Goal: Find specific page/section: Find specific page/section

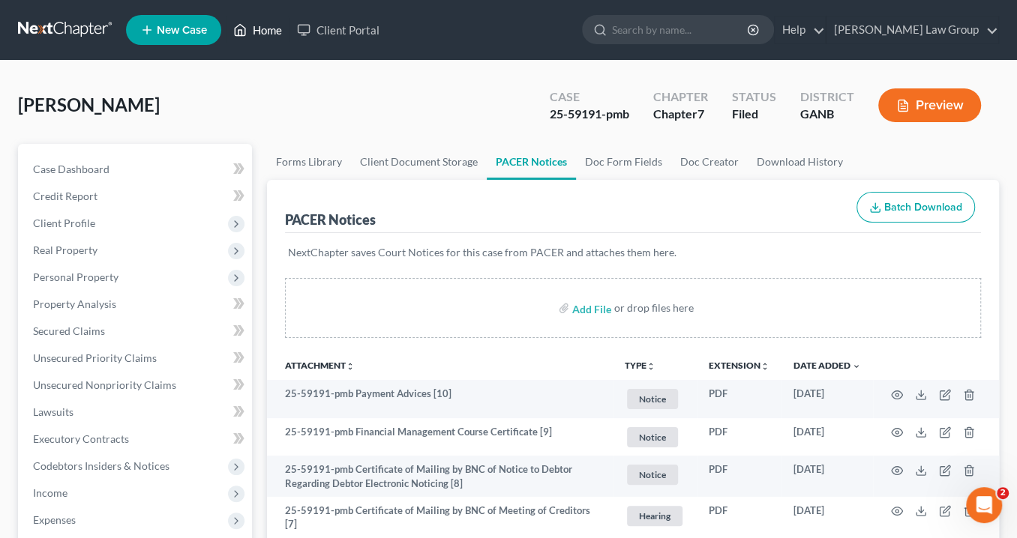
click at [270, 26] on link "Home" at bounding box center [258, 29] width 64 height 27
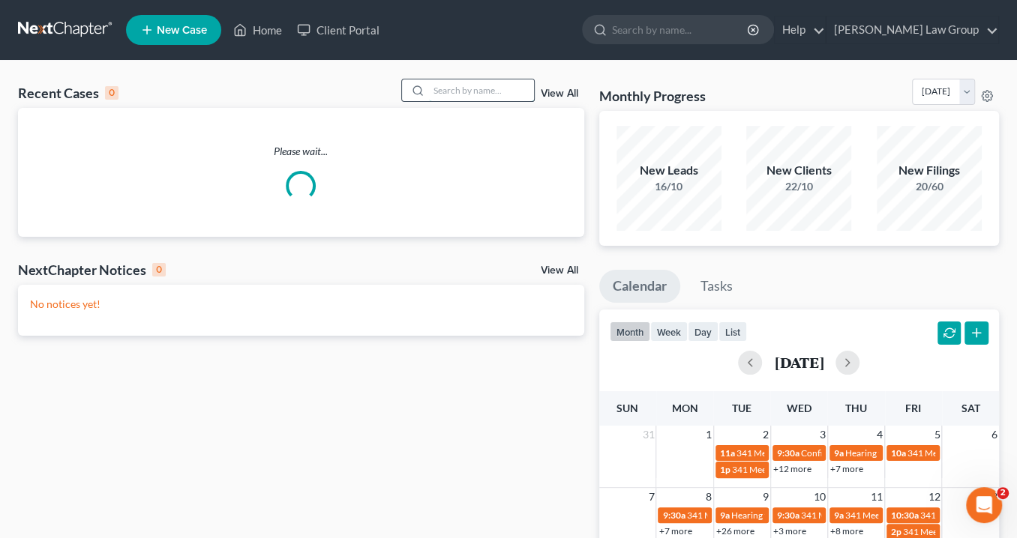
click at [433, 91] on input "search" at bounding box center [481, 90] width 105 height 22
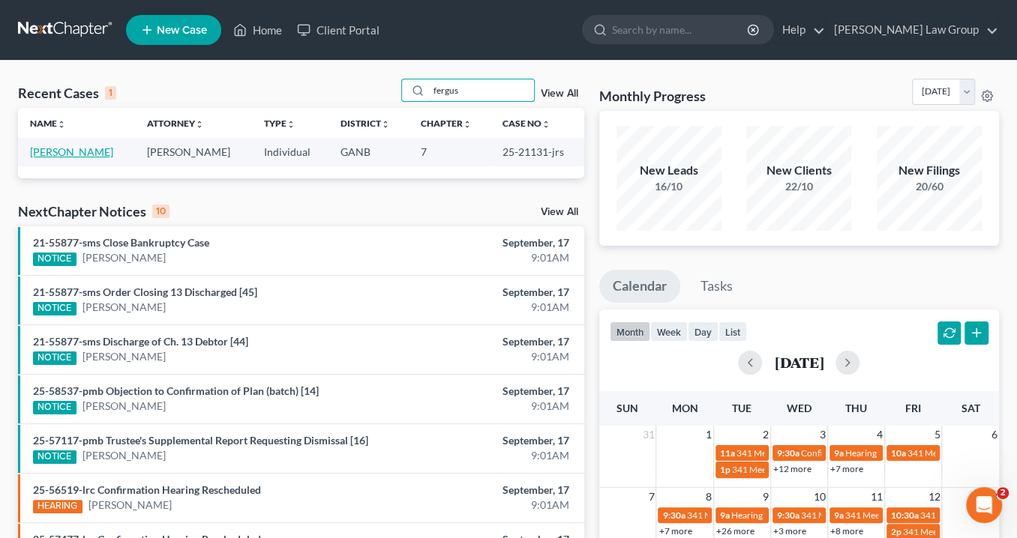
type input "fergus"
click at [94, 156] on link "[PERSON_NAME]" at bounding box center [71, 151] width 83 height 13
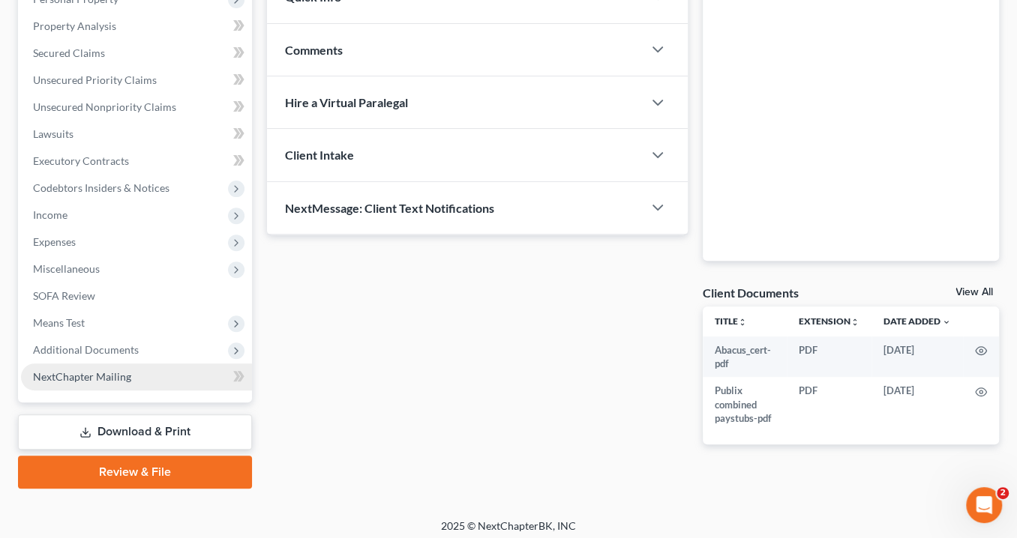
scroll to position [283, 0]
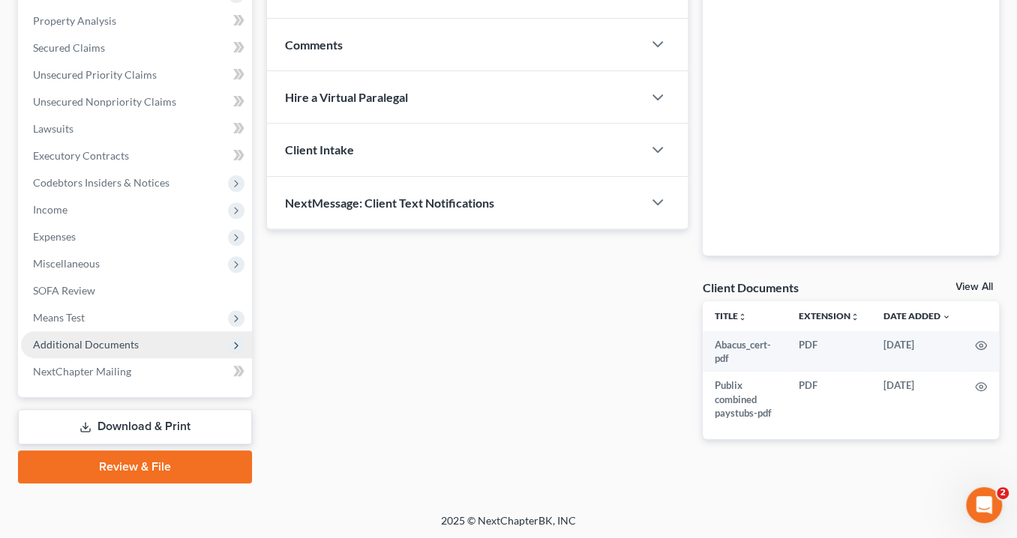
click at [127, 345] on span "Additional Documents" at bounding box center [86, 344] width 106 height 13
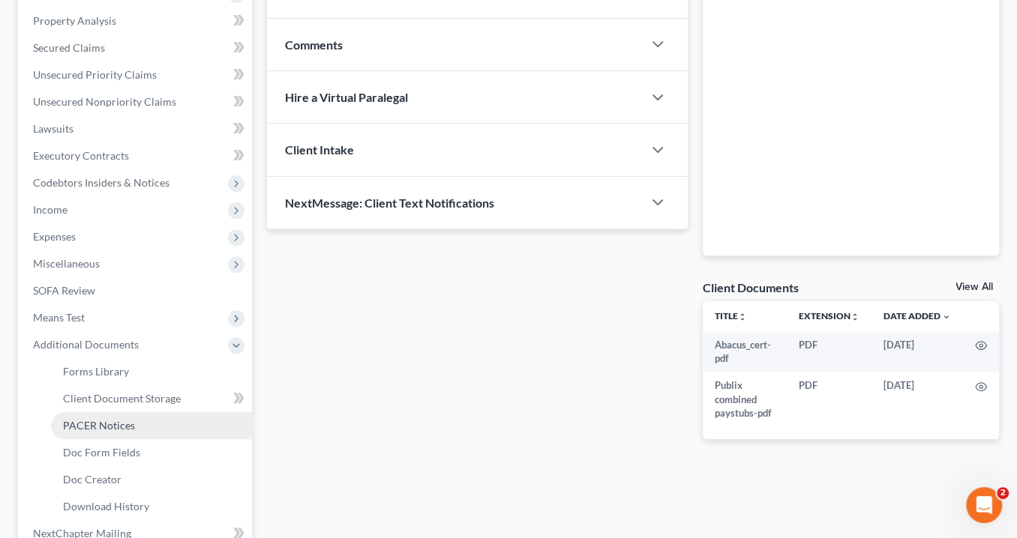
click at [136, 418] on link "PACER Notices" at bounding box center [151, 425] width 201 height 27
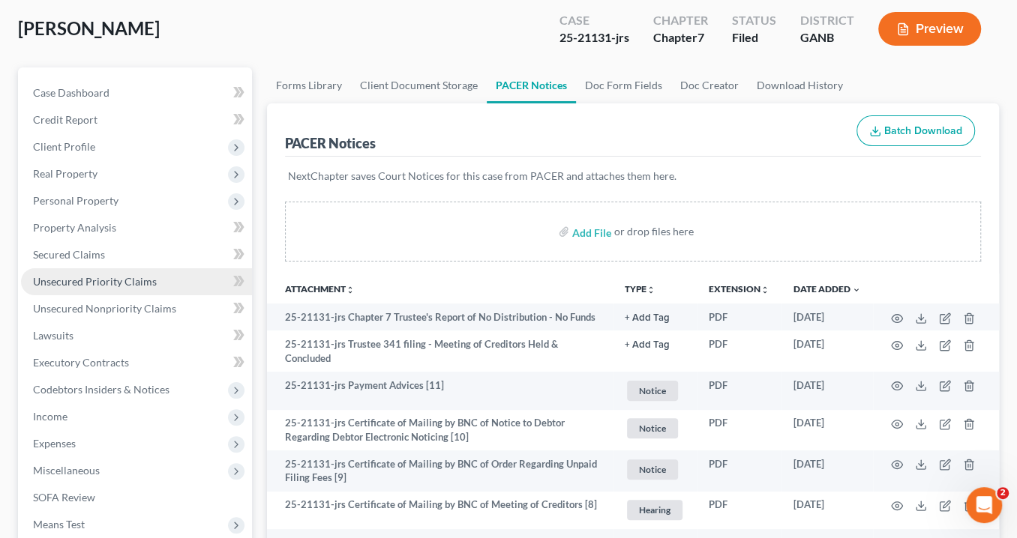
scroll to position [120, 0]
